Goal: Book appointment/travel/reservation

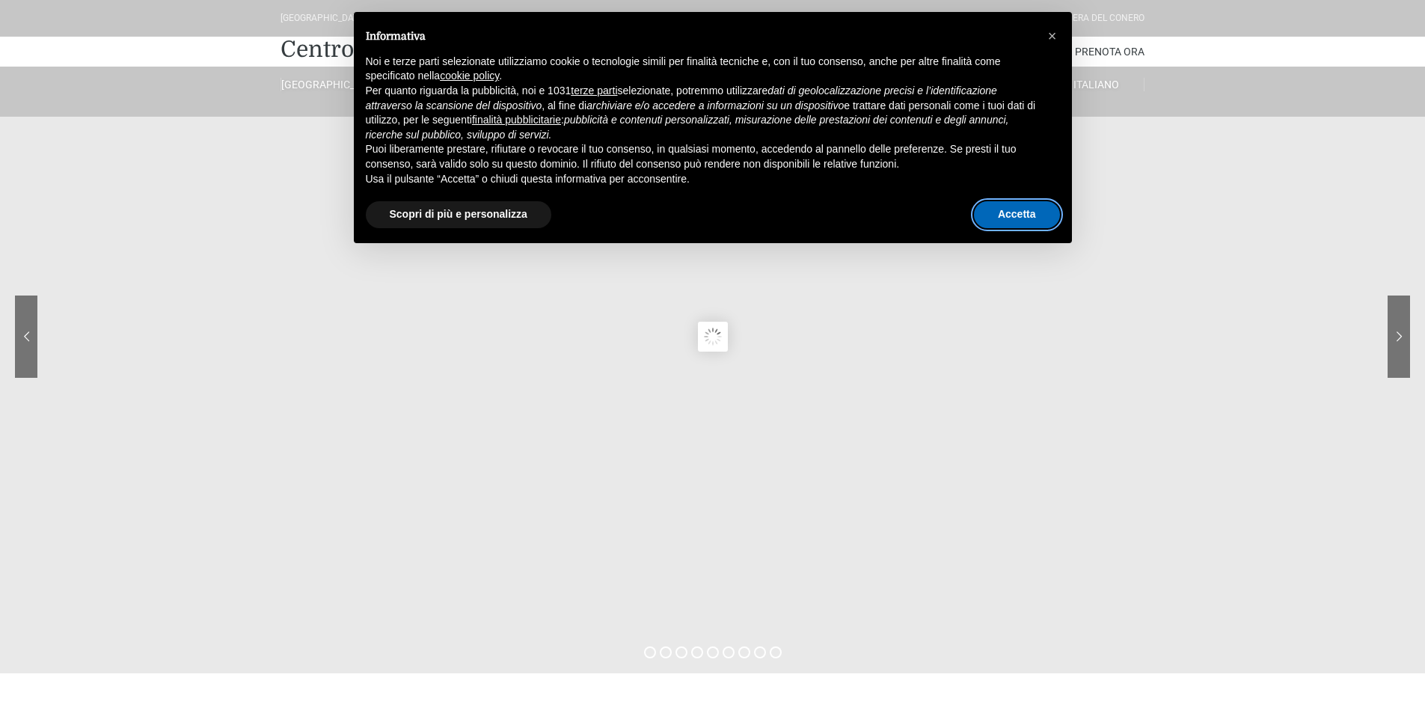
click at [1005, 212] on button "Accetta" at bounding box center [1017, 214] width 86 height 27
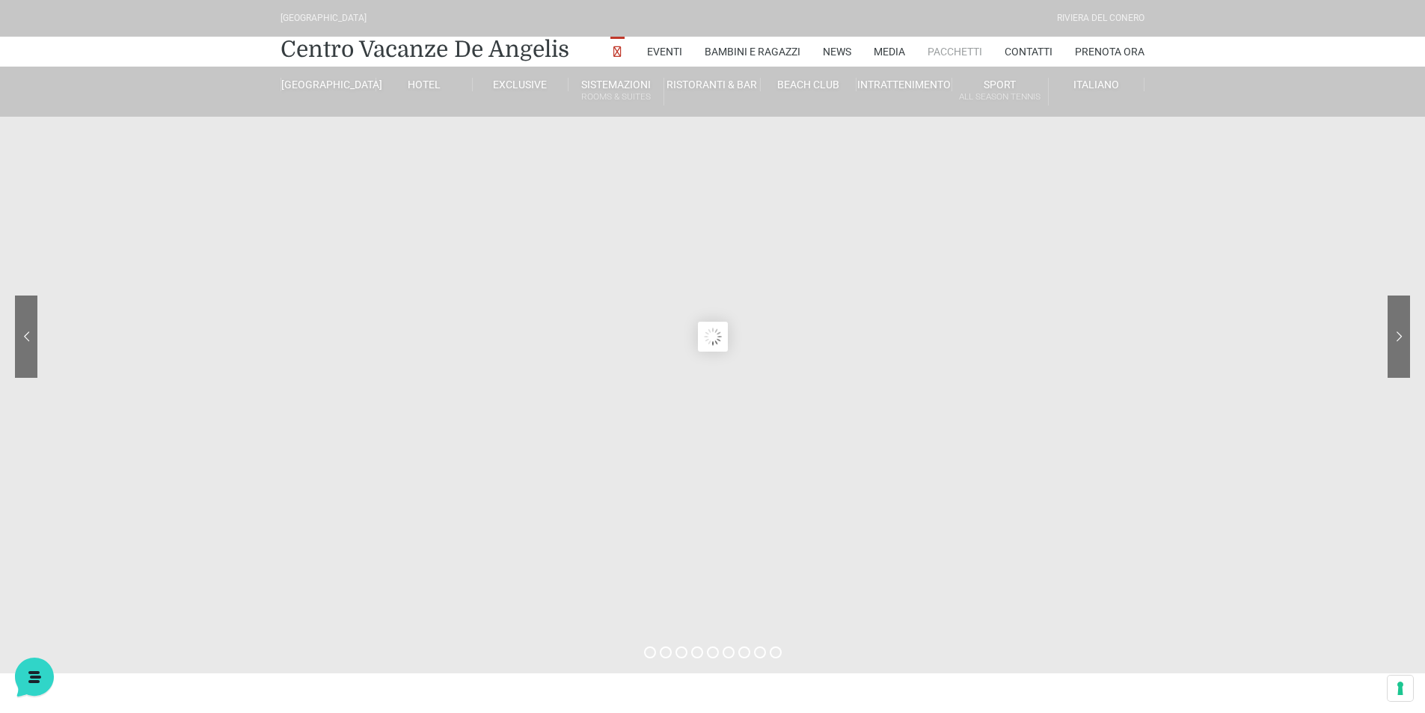
click at [966, 48] on link "Pacchetti" at bounding box center [954, 52] width 55 height 30
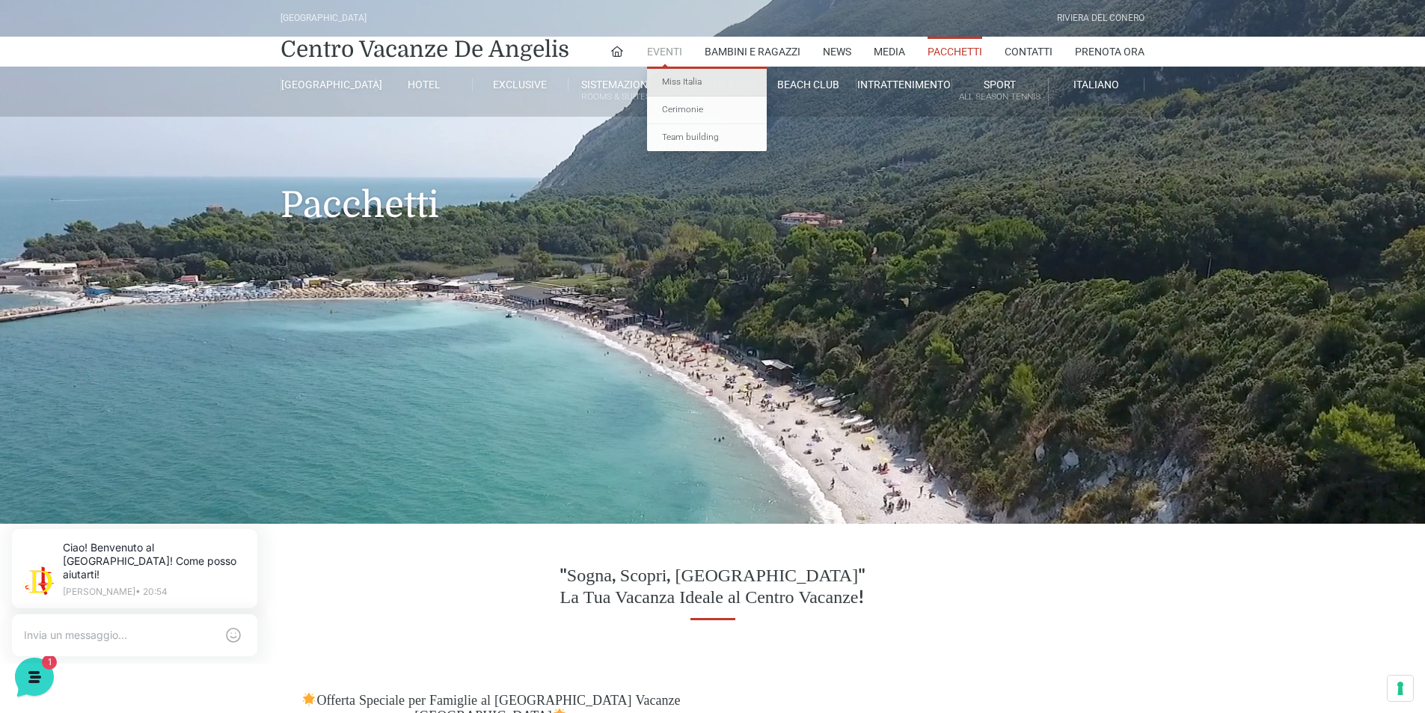
click at [674, 79] on link "Miss Italia" at bounding box center [707, 83] width 120 height 28
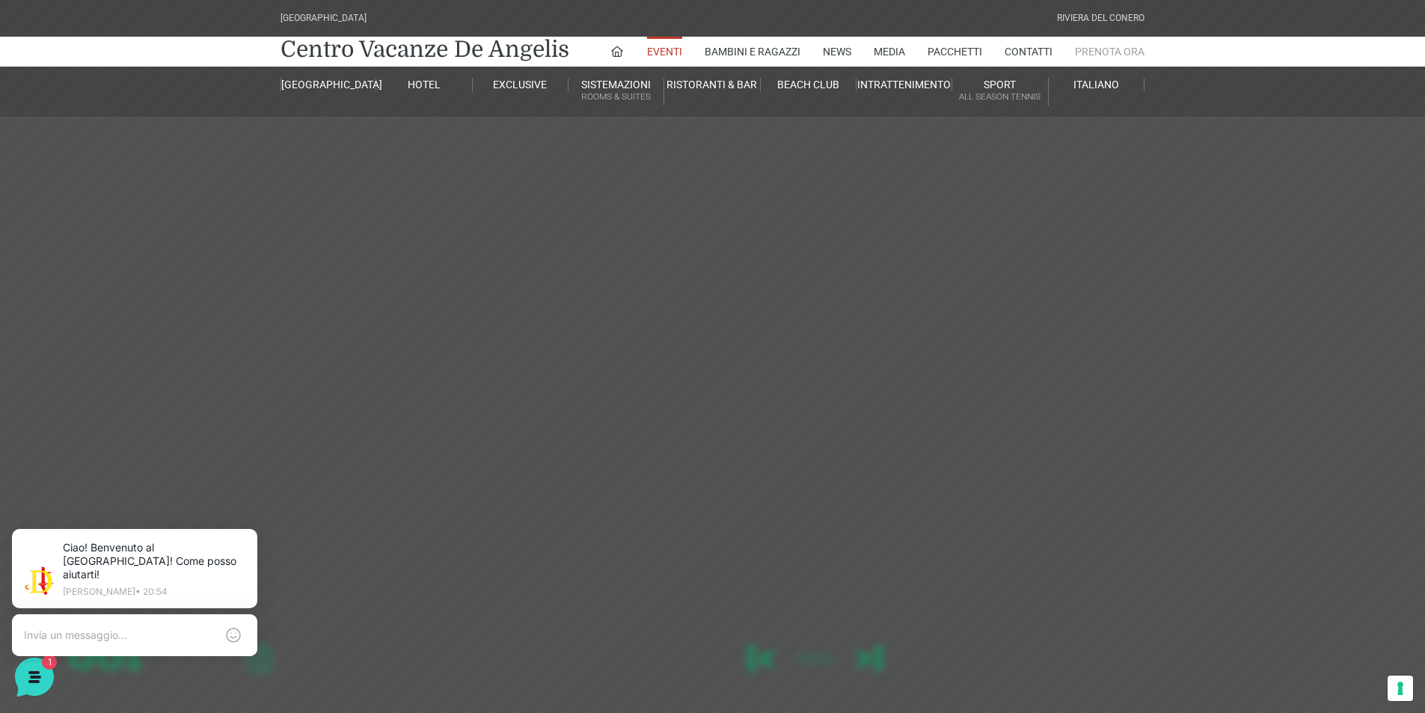
click at [1099, 52] on link "Prenota Ora" at bounding box center [1110, 52] width 70 height 30
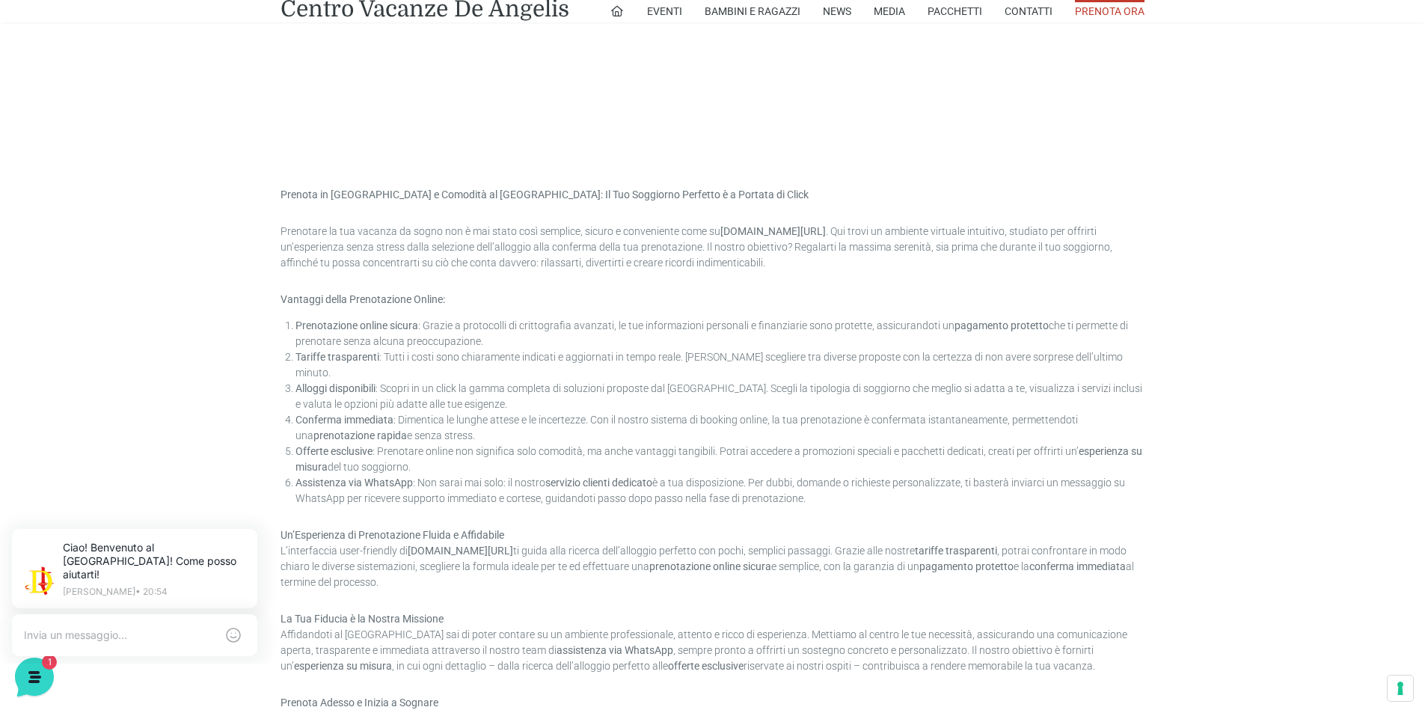
scroll to position [1122, 0]
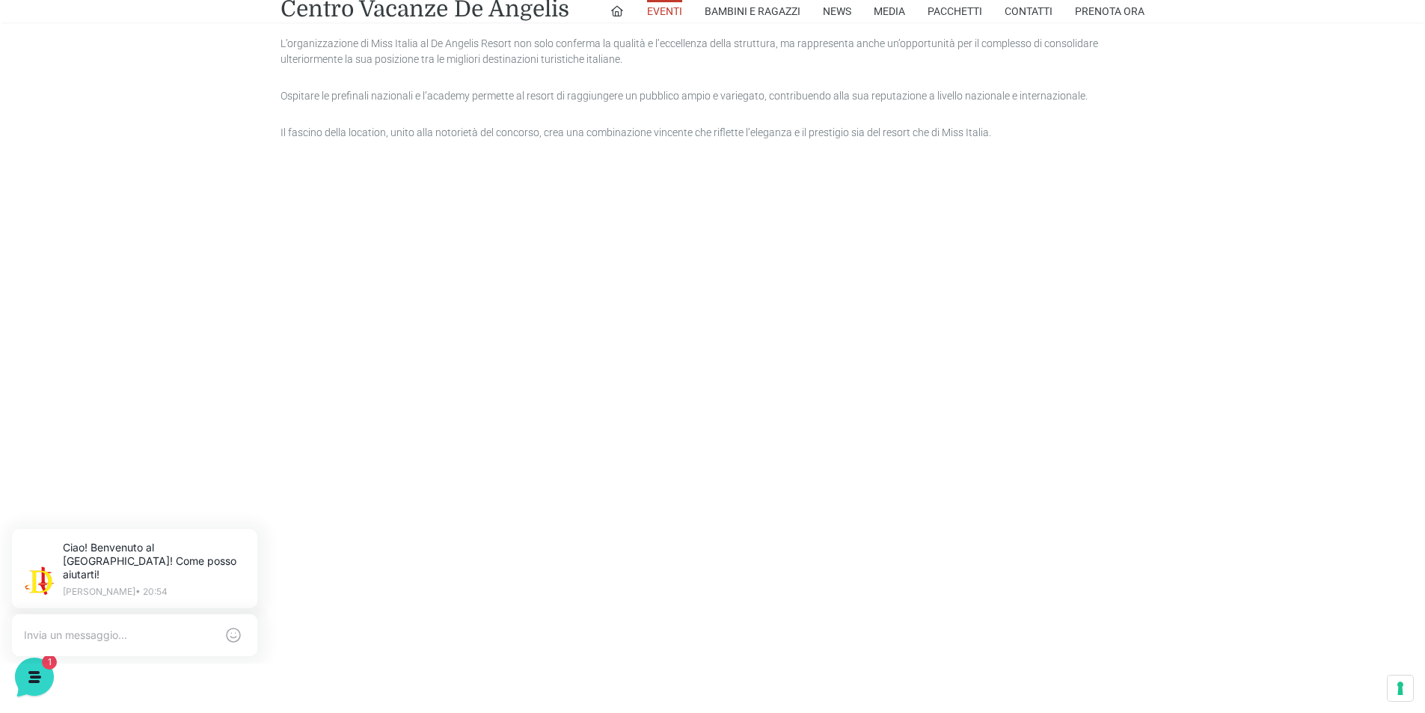
scroll to position [1197, 0]
